Goal: Find specific page/section: Find specific page/section

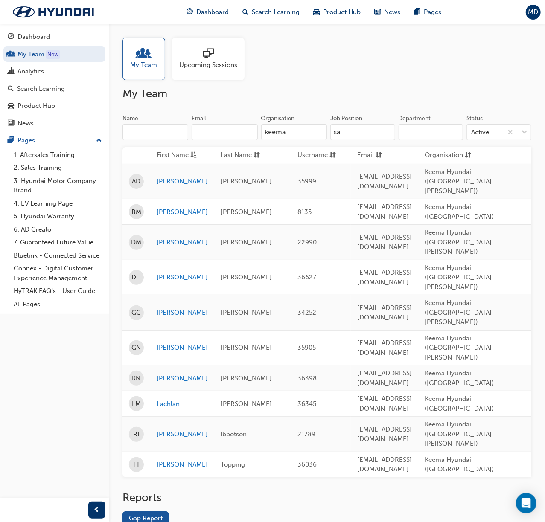
click at [294, 137] on input "keema" at bounding box center [294, 132] width 66 height 16
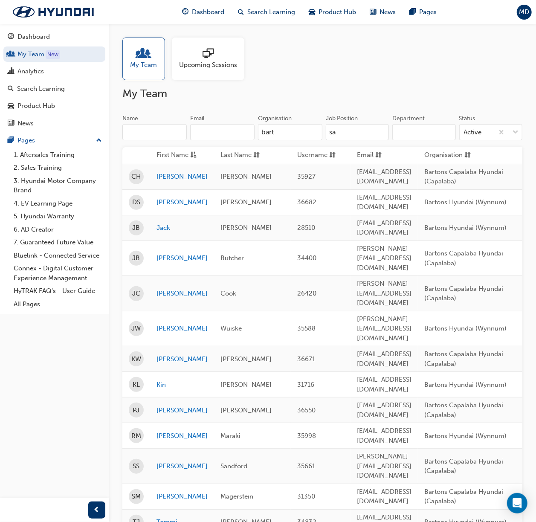
click at [350, 129] on input "sa" at bounding box center [357, 132] width 63 height 16
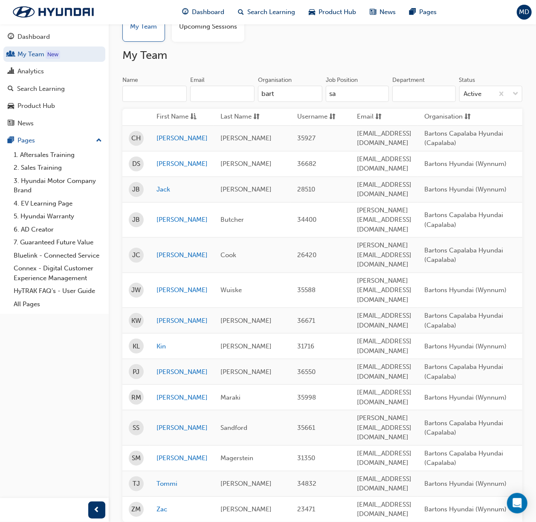
scroll to position [78, 0]
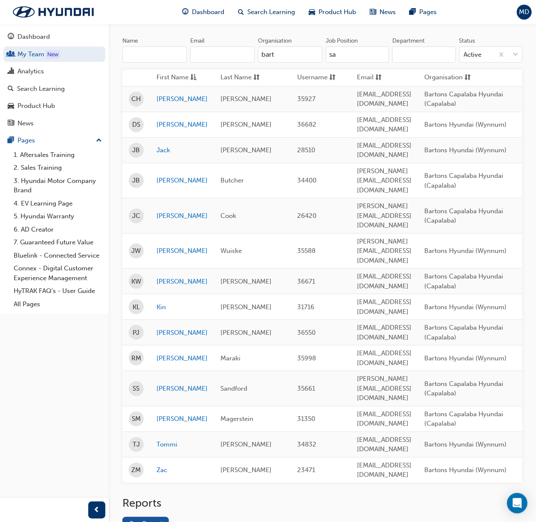
click at [287, 56] on input "bart" at bounding box center [290, 55] width 64 height 16
drag, startPoint x: 285, startPoint y: 56, endPoint x: 247, endPoint y: 57, distance: 38.0
click at [247, 57] on div "Name Email Organisation bart" at bounding box center [222, 53] width 200 height 33
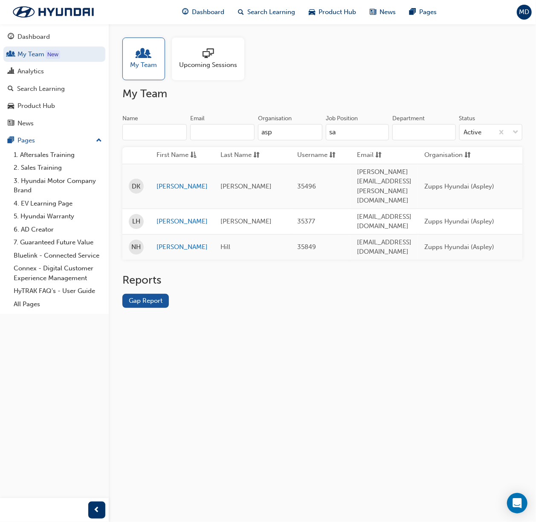
scroll to position [0, 0]
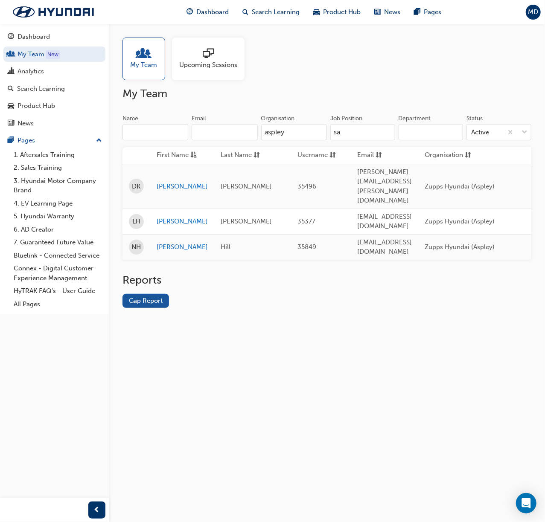
type input "aspley"
click at [358, 128] on input "sa" at bounding box center [362, 132] width 65 height 16
click at [357, 128] on input "sa" at bounding box center [362, 132] width 65 height 16
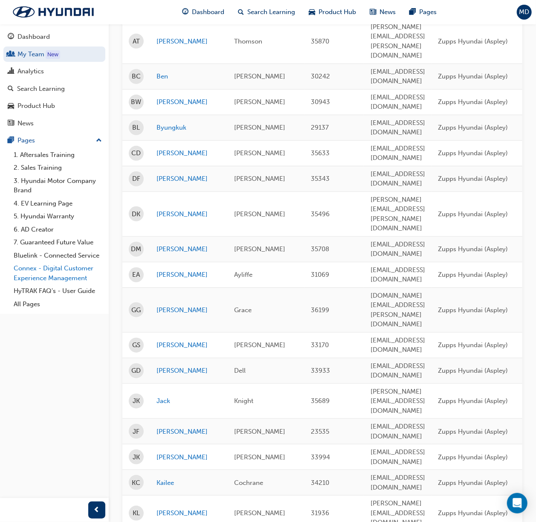
scroll to position [227, 0]
